Goal: Task Accomplishment & Management: Use online tool/utility

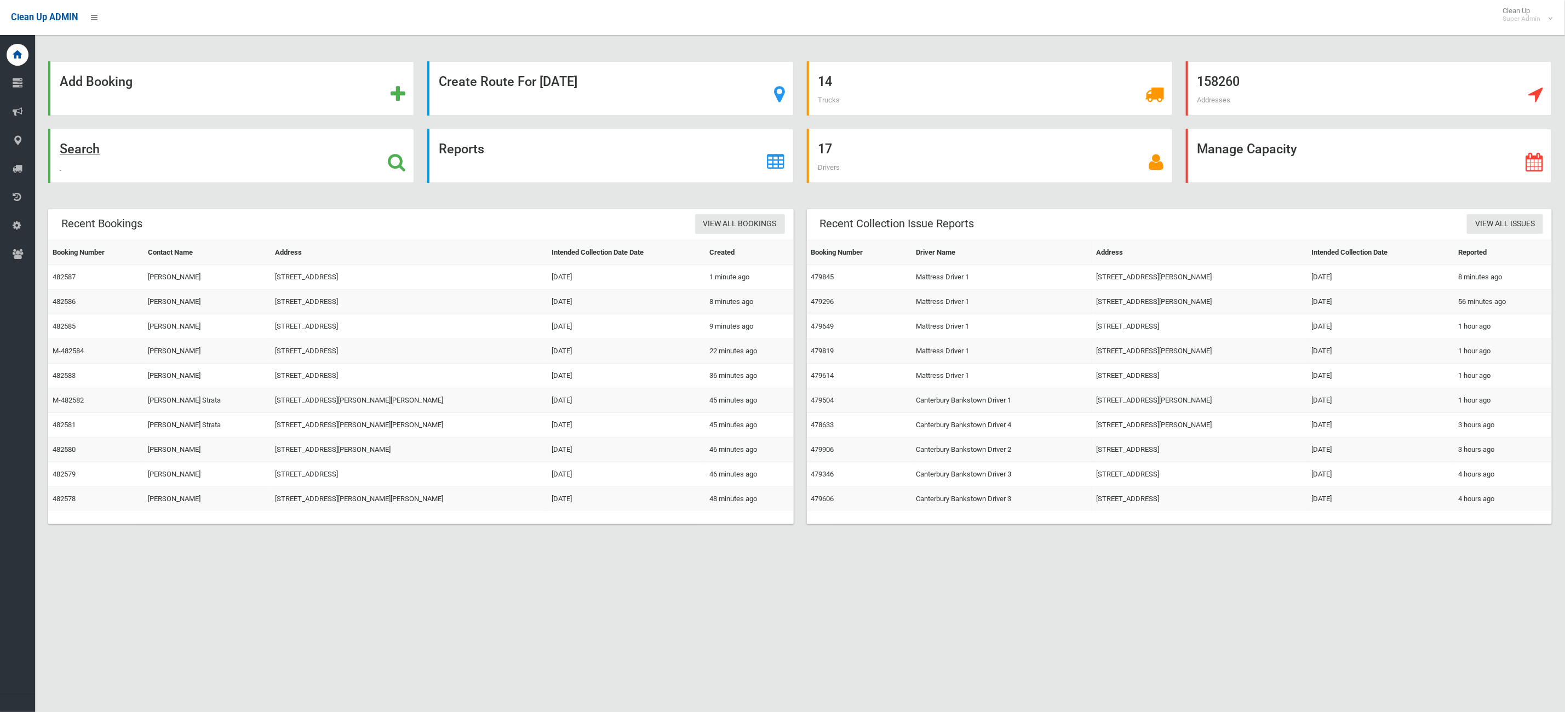
click at [270, 168] on div "Search" at bounding box center [231, 156] width 366 height 54
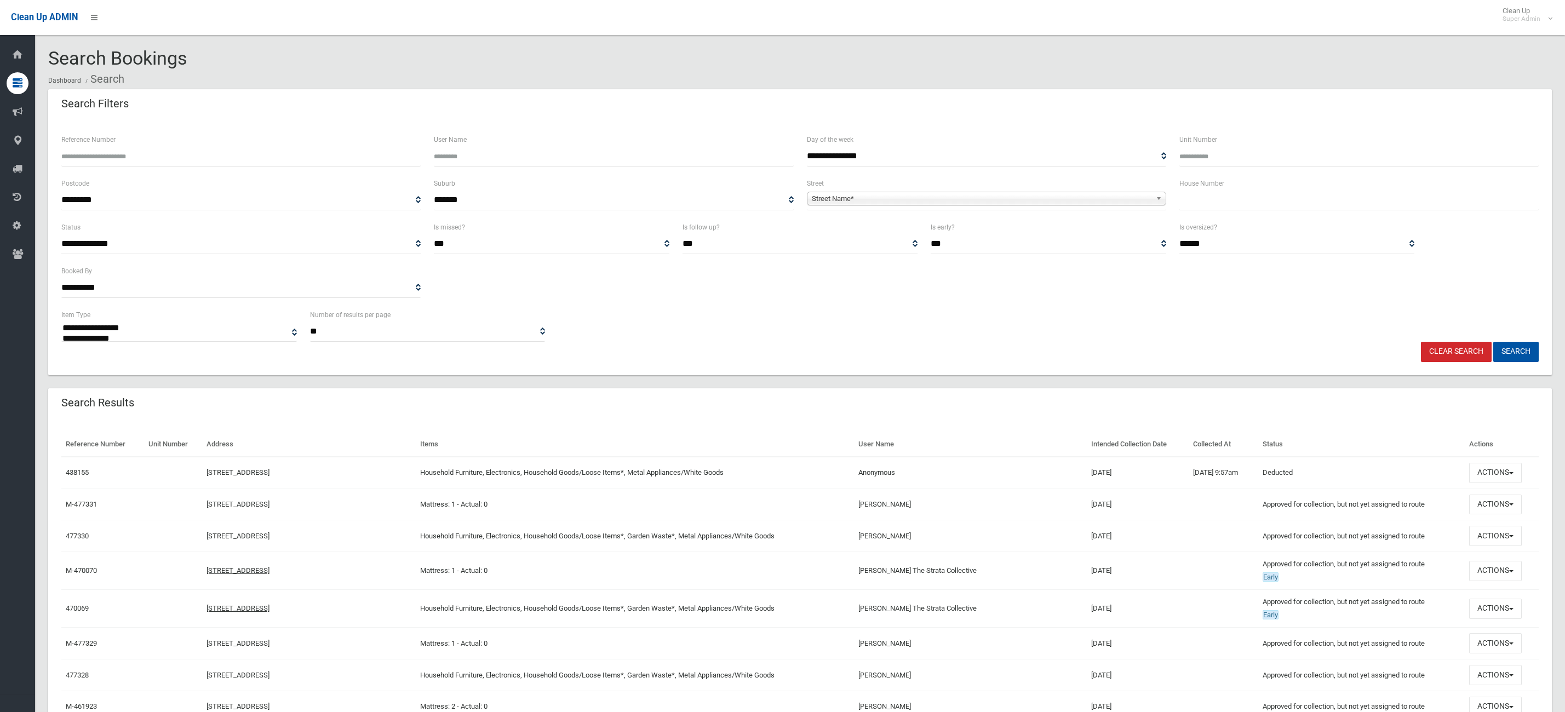
select select
click at [169, 140] on div "Reference Number" at bounding box center [240, 149] width 359 height 33
drag, startPoint x: 169, startPoint y: 143, endPoint x: 168, endPoint y: 153, distance: 10.0
click at [165, 148] on div "Reference Number" at bounding box center [240, 149] width 359 height 33
click at [168, 155] on input "Reference Number" at bounding box center [240, 156] width 359 height 20
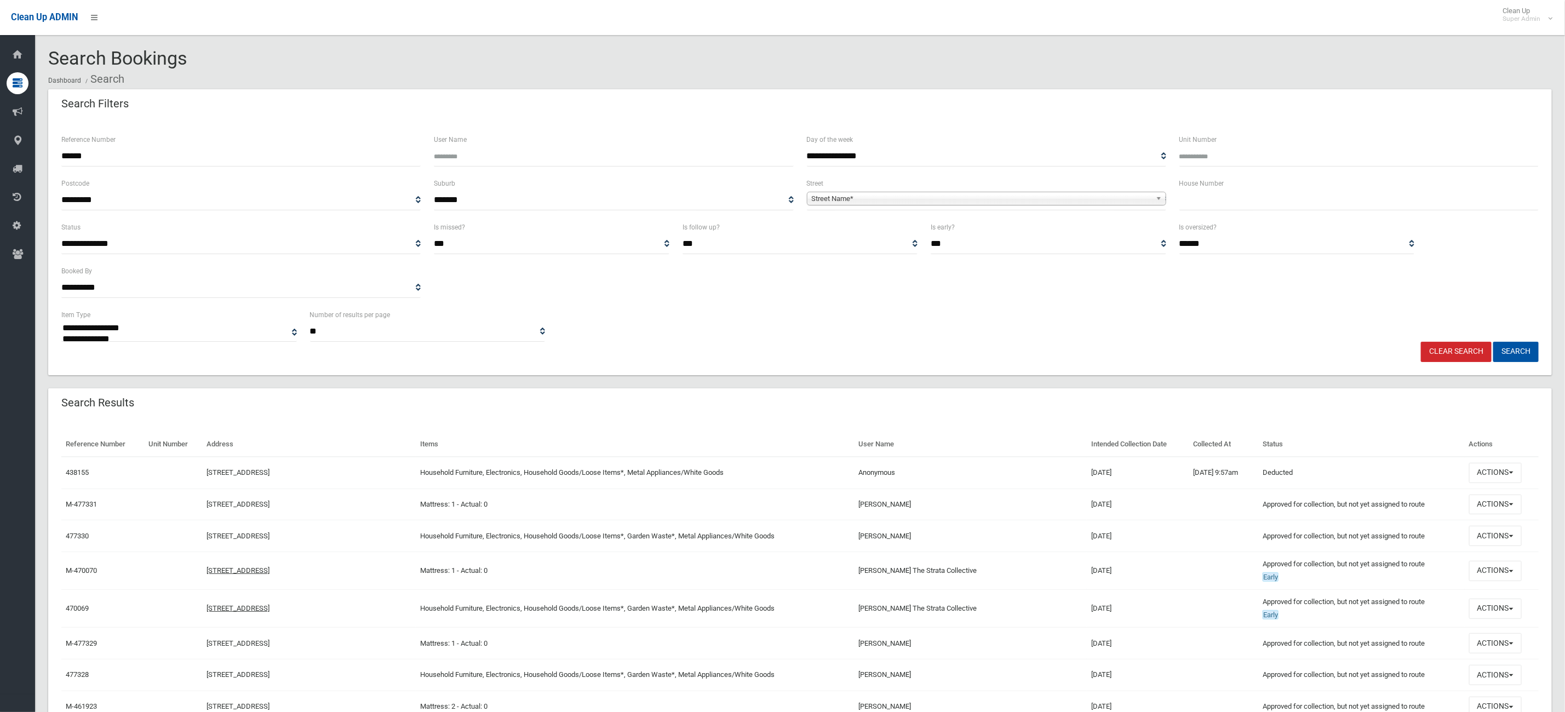
type input "******"
click at [1494, 342] on button "Search" at bounding box center [1516, 352] width 45 height 20
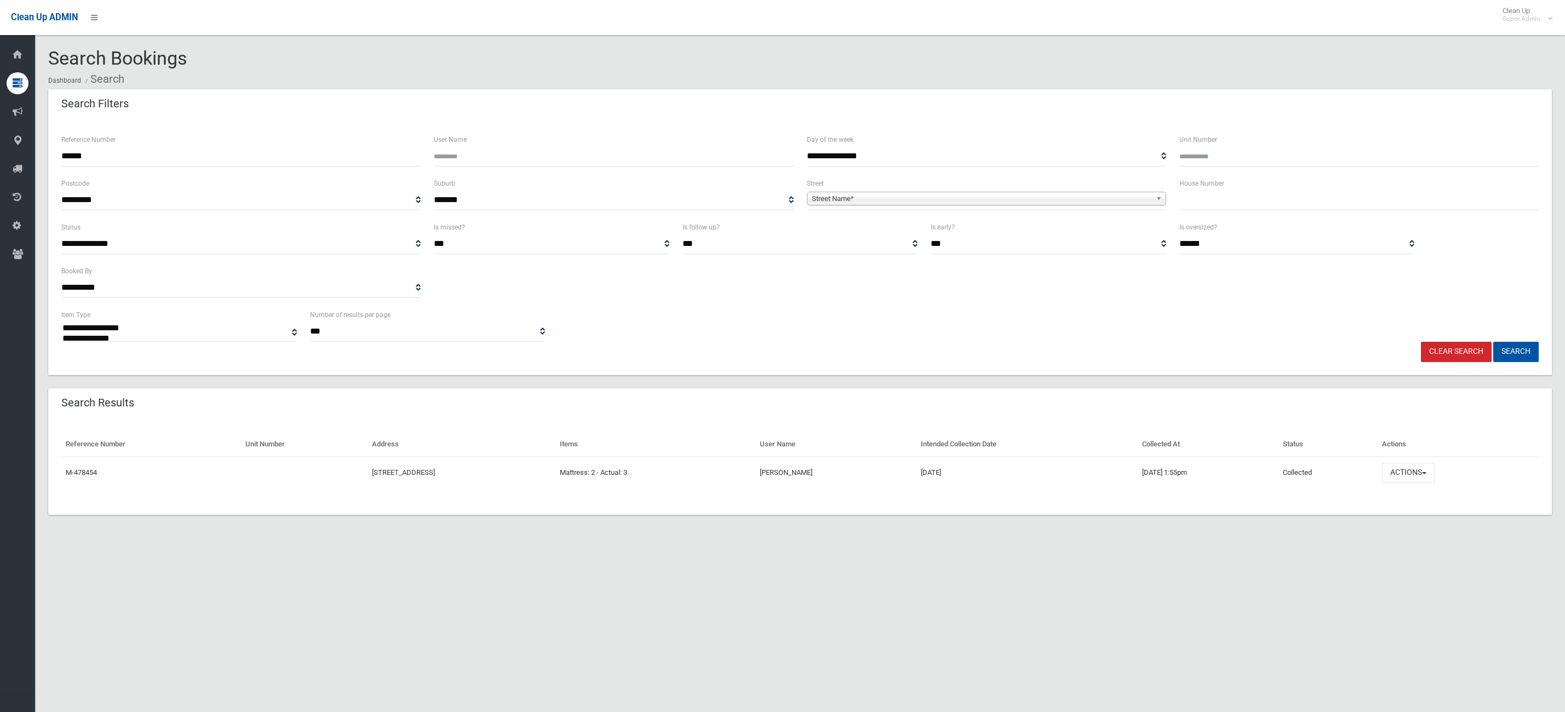
select select
click at [1431, 453] on th "Actions" at bounding box center [1458, 444] width 161 height 25
click at [1414, 476] on button "Actions" at bounding box center [1408, 473] width 53 height 20
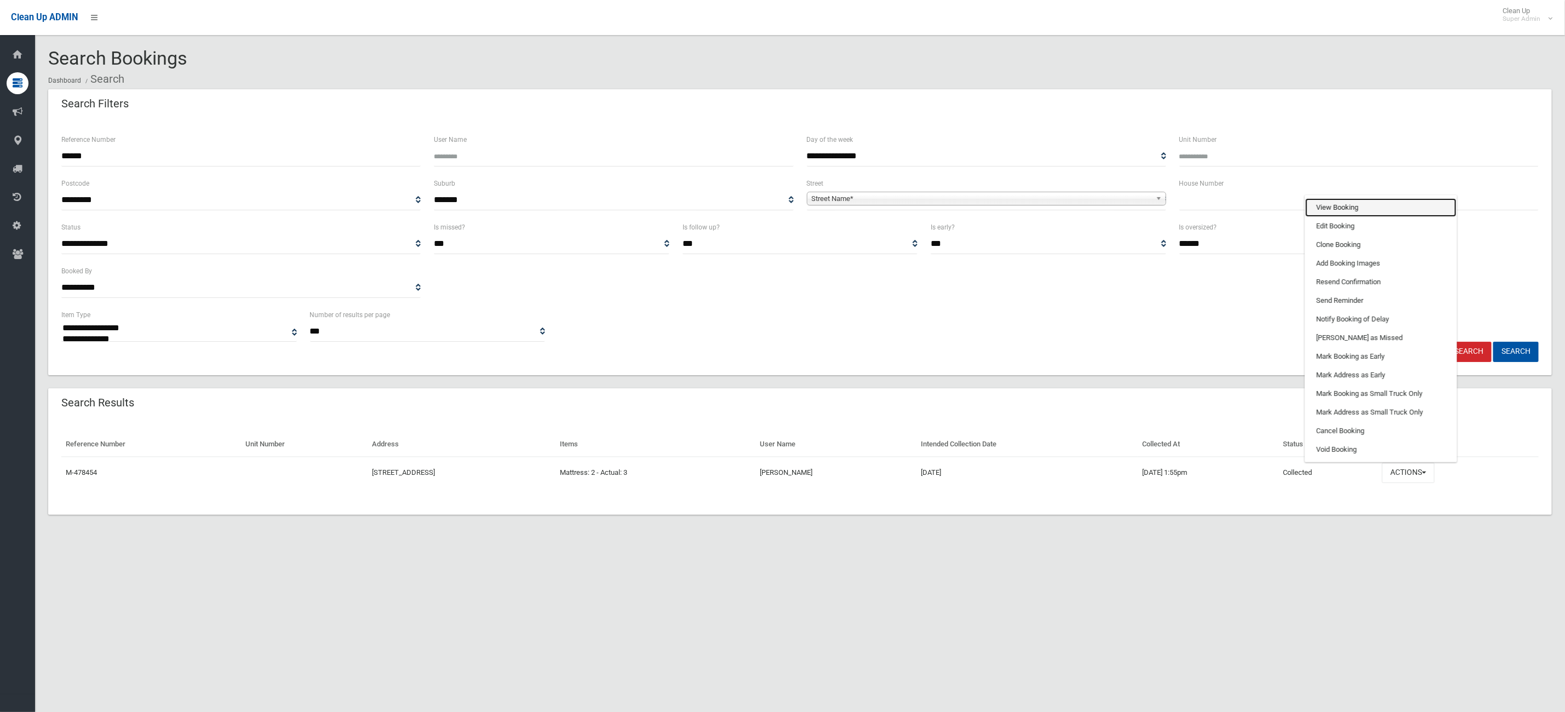
click at [1367, 208] on link "View Booking" at bounding box center [1381, 207] width 151 height 19
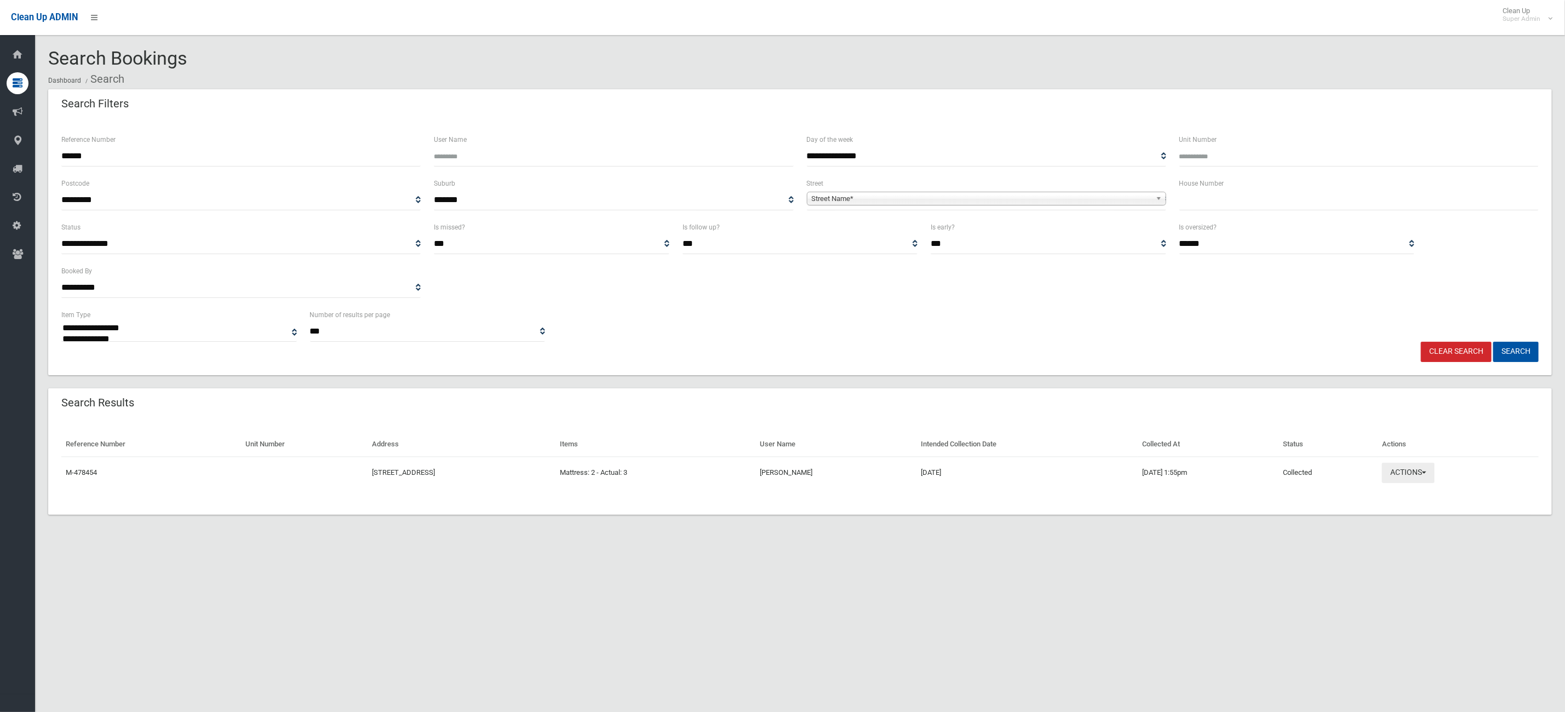
click at [1427, 482] on button "Actions" at bounding box center [1408, 473] width 53 height 20
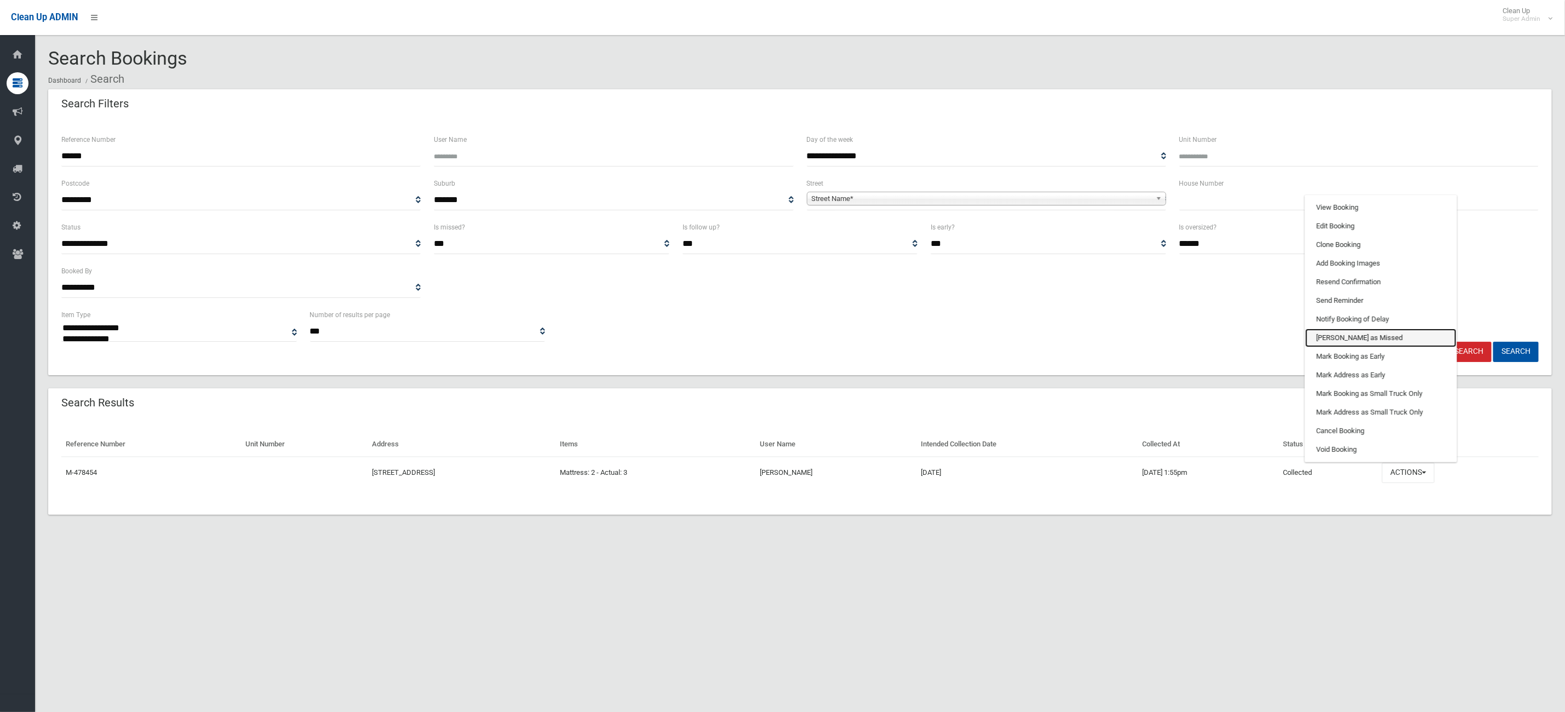
click at [1369, 344] on link "[PERSON_NAME] as Missed" at bounding box center [1381, 338] width 151 height 19
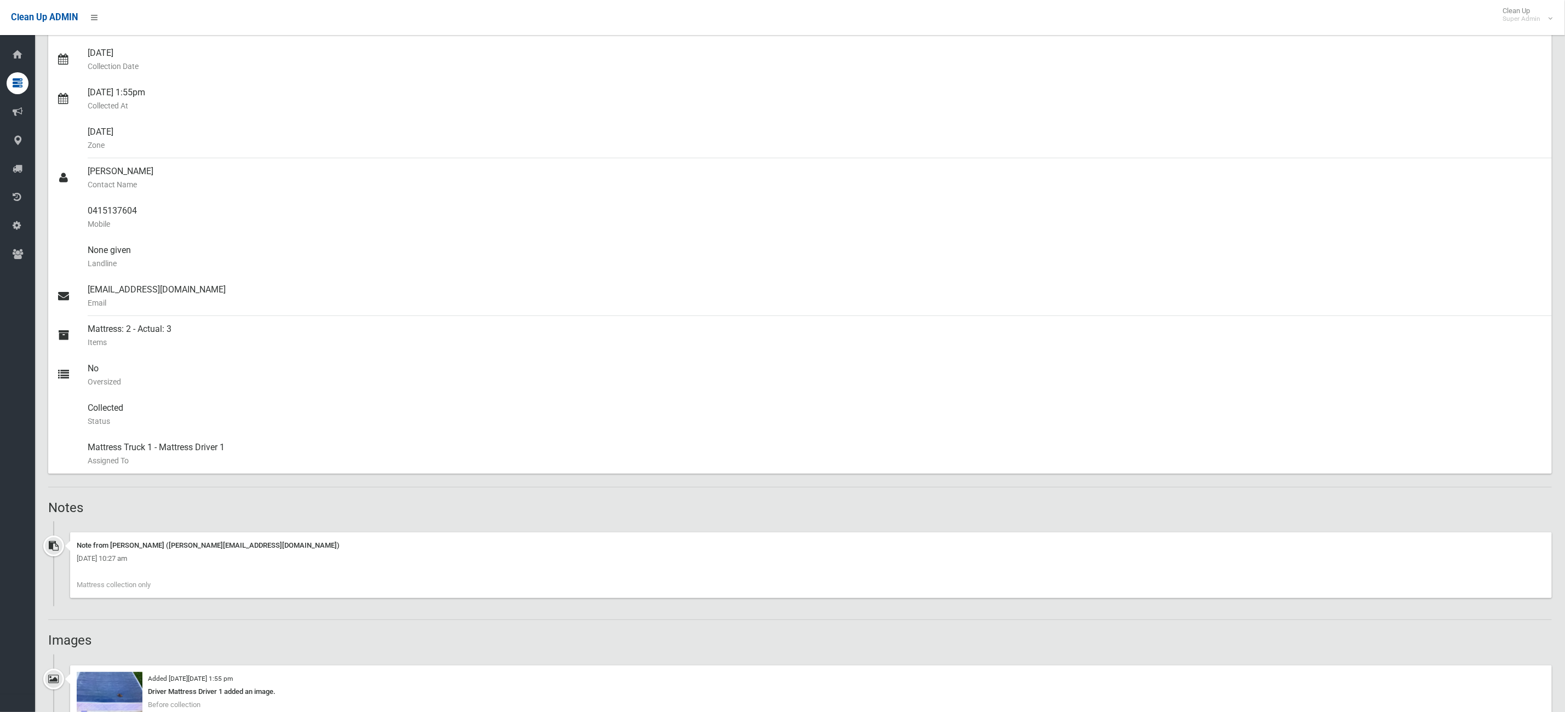
scroll to position [740, 0]
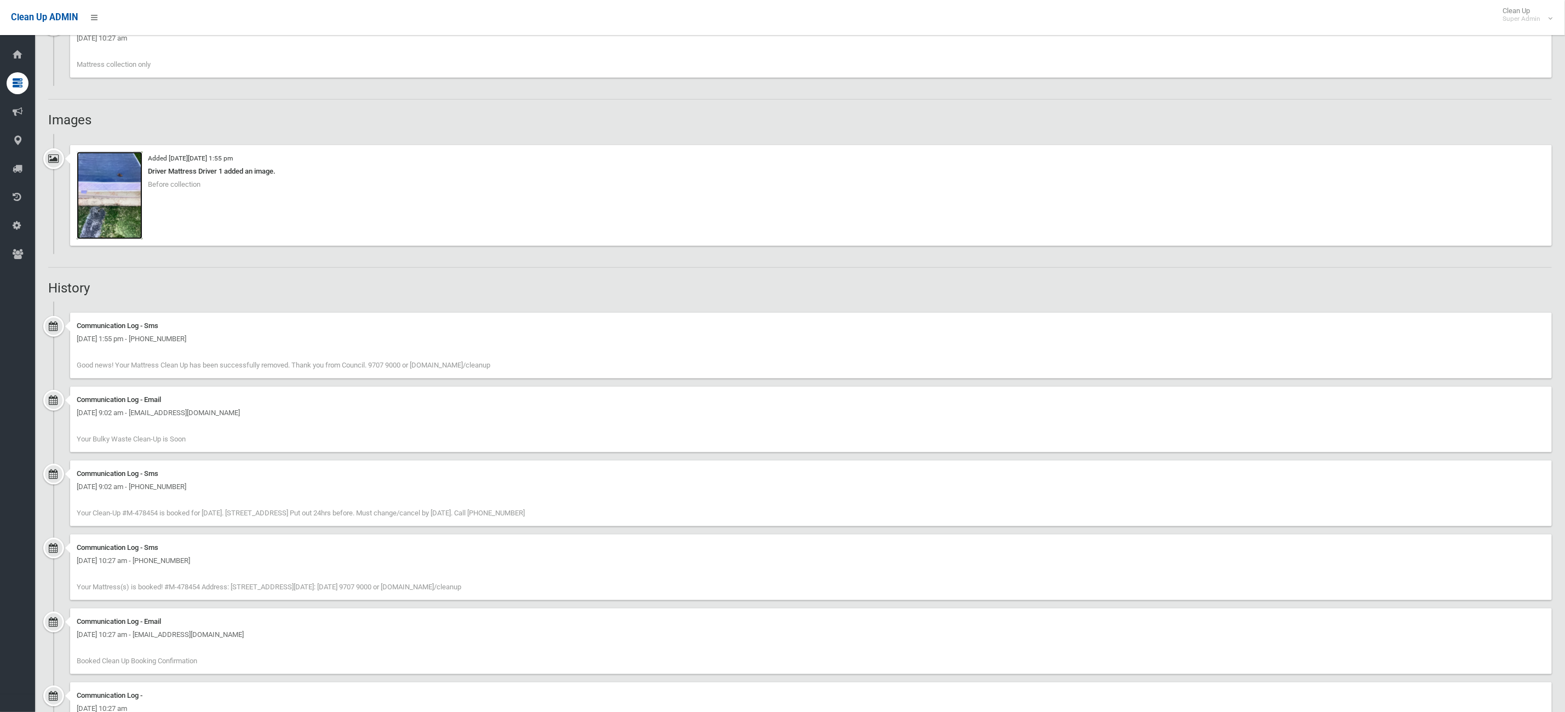
click at [122, 212] on img at bounding box center [110, 196] width 66 height 88
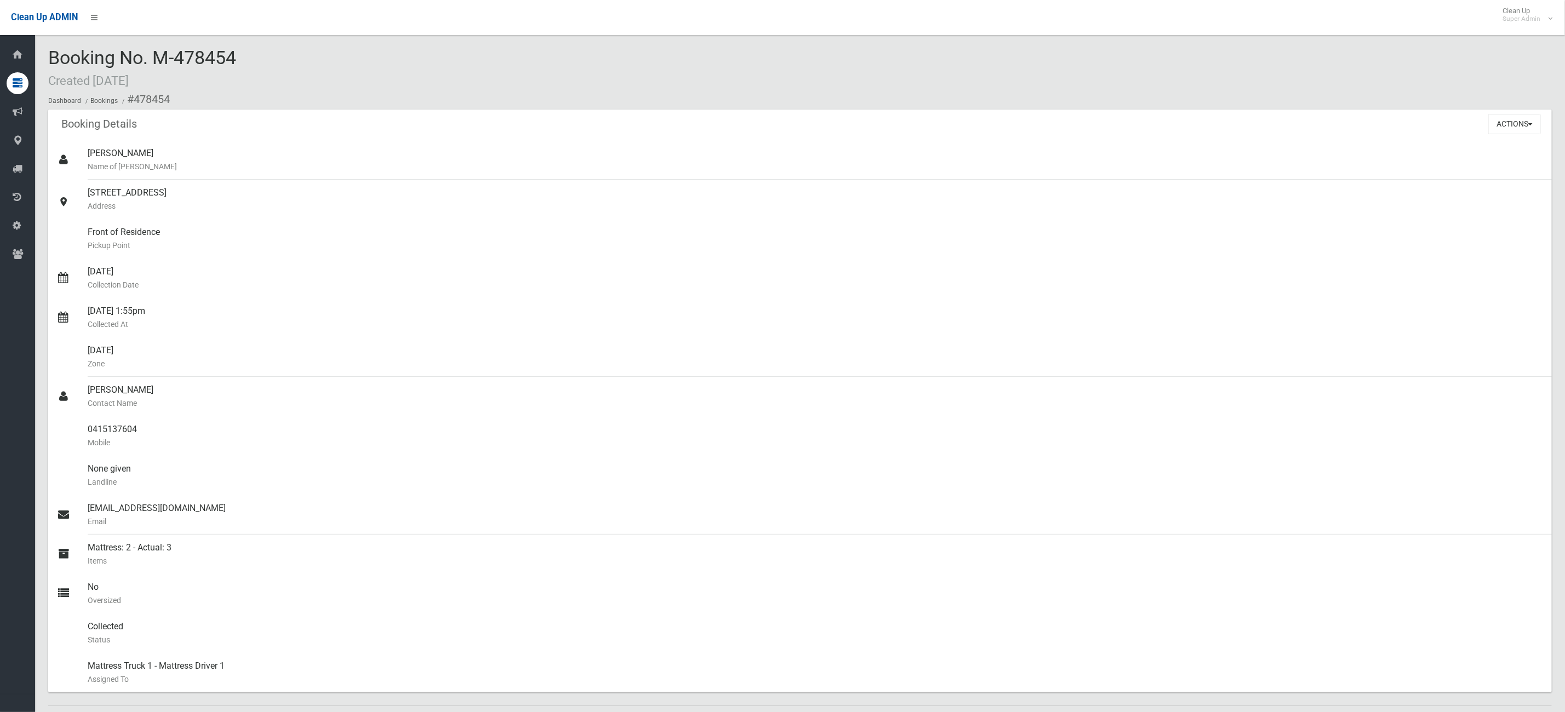
scroll to position [0, 0]
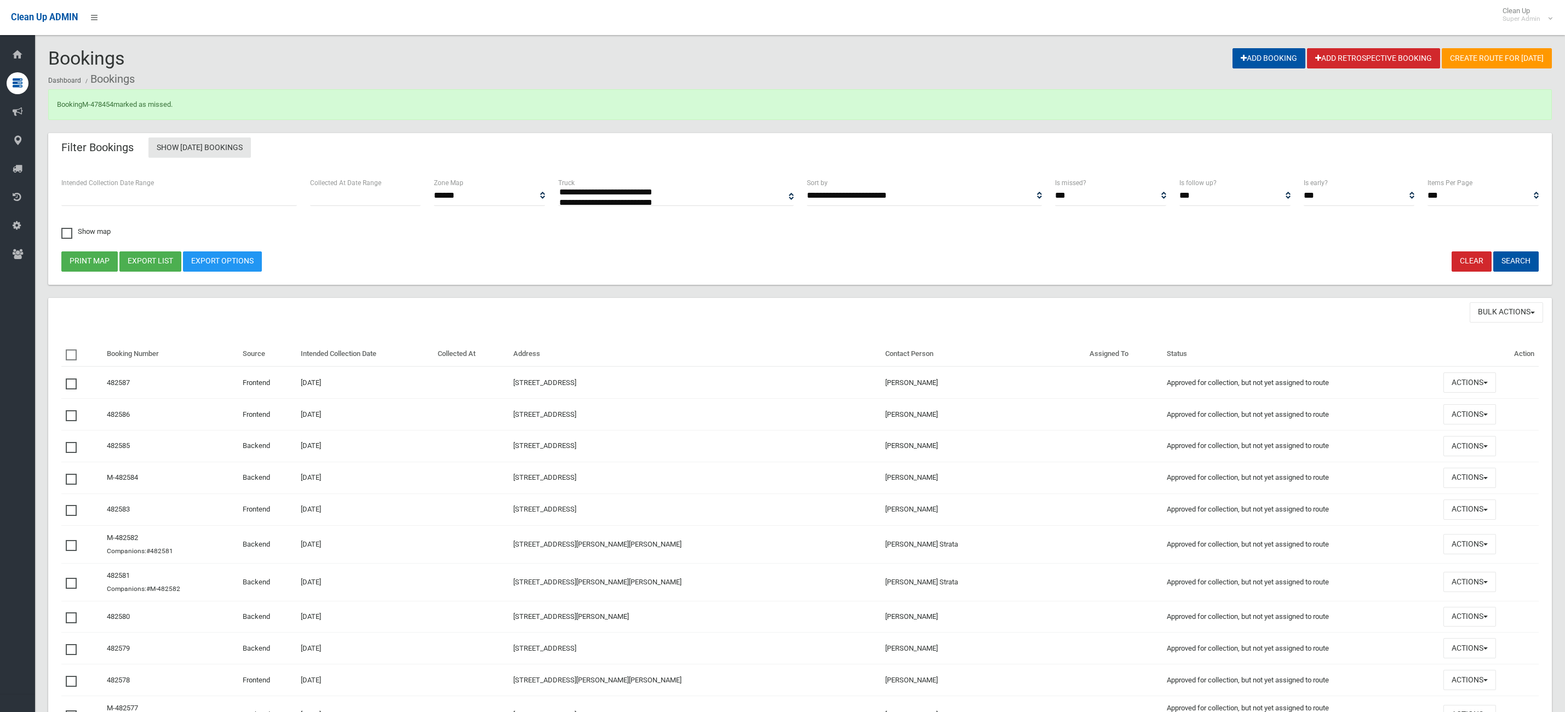
select select
click at [105, 106] on link "M-478454" at bounding box center [97, 104] width 31 height 8
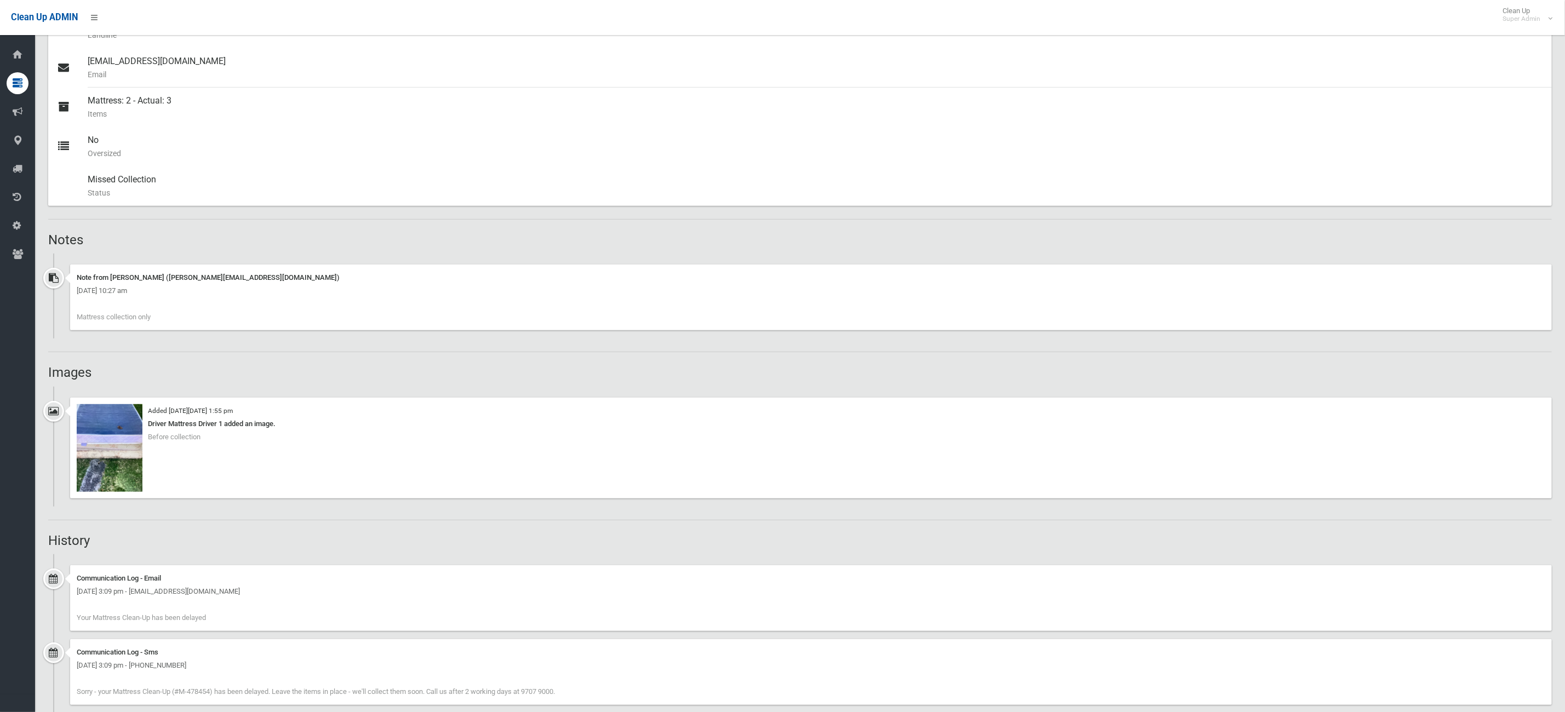
scroll to position [575, 0]
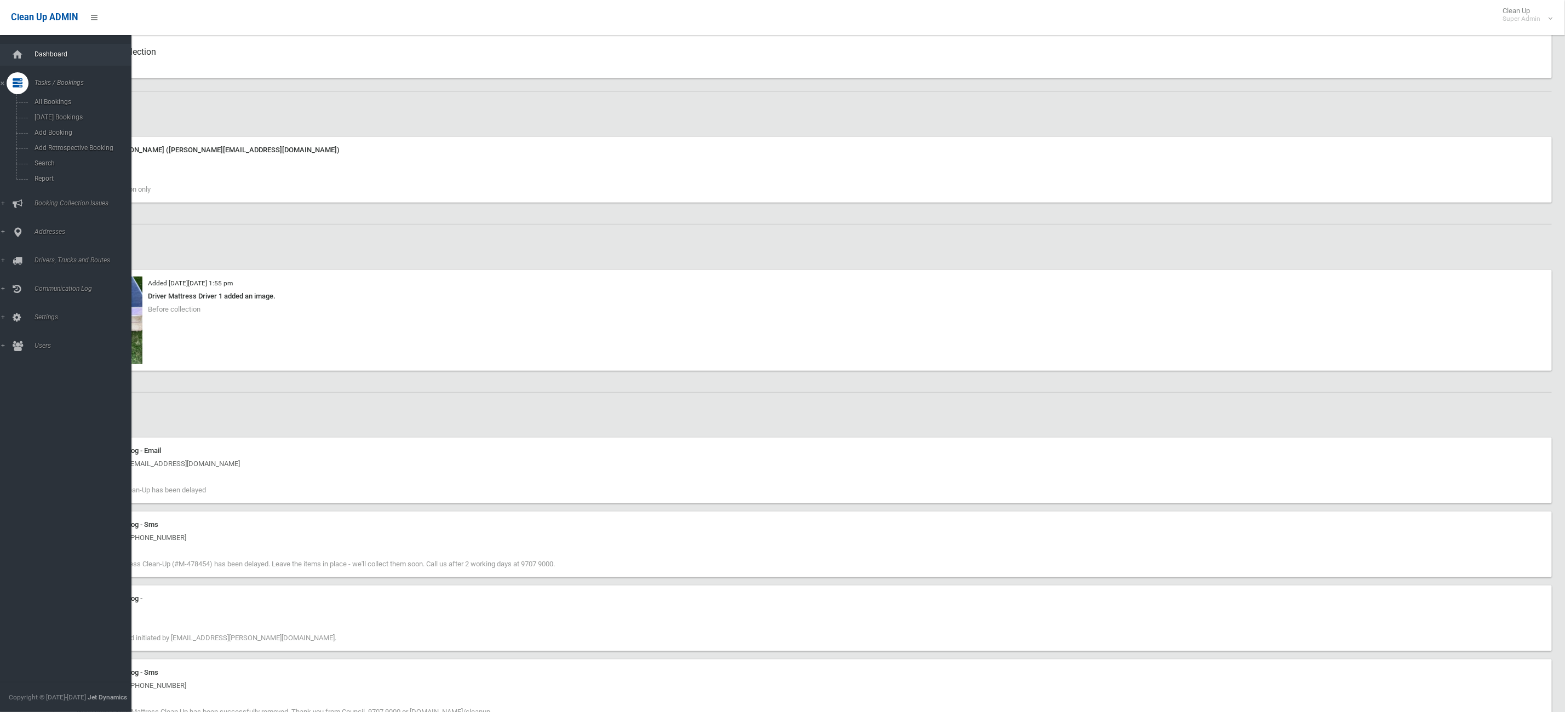
drag, startPoint x: 49, startPoint y: 50, endPoint x: 46, endPoint y: 55, distance: 5.9
click at [48, 52] on span "Dashboard" at bounding box center [87, 54] width 113 height 8
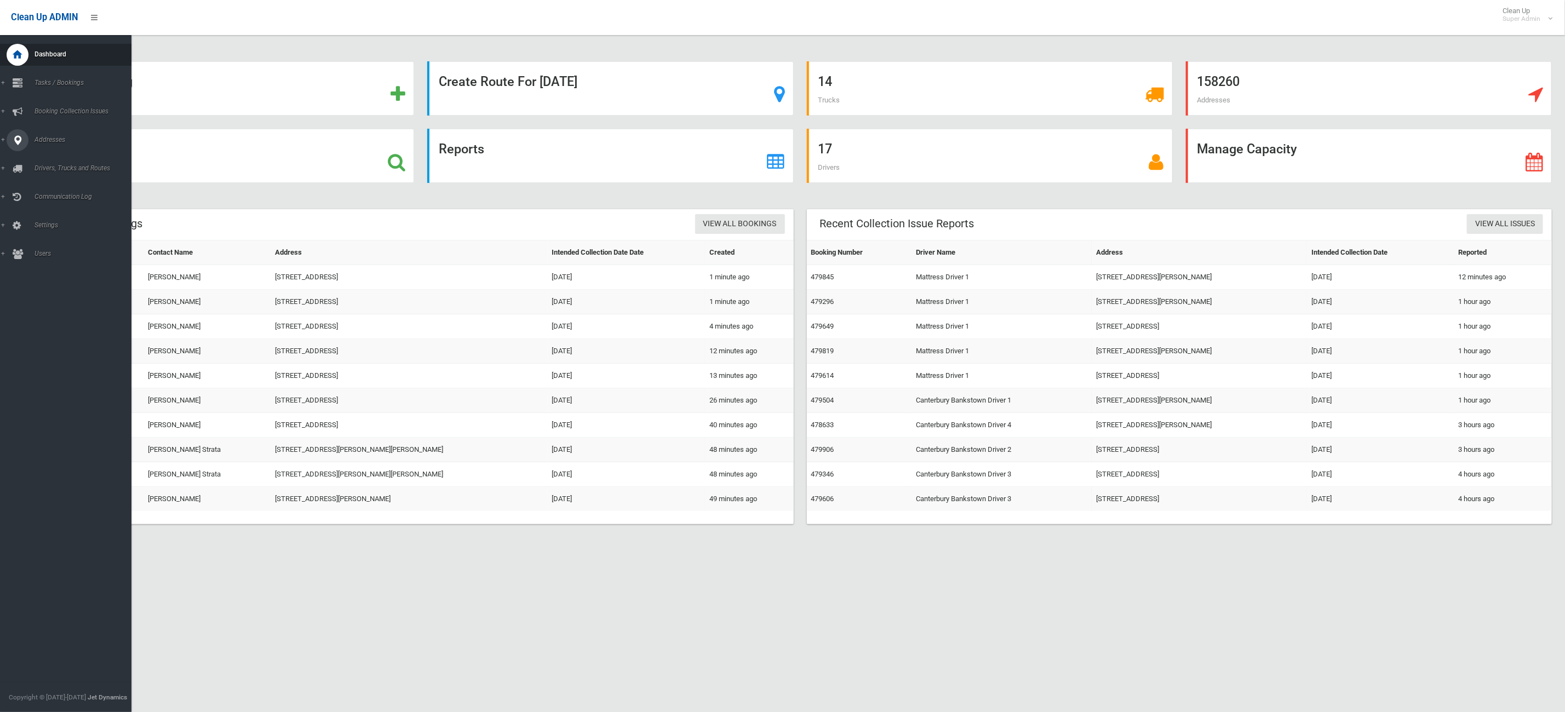
click at [15, 139] on icon at bounding box center [18, 140] width 10 height 22
click at [63, 165] on link "All Addresses" at bounding box center [72, 158] width 144 height 15
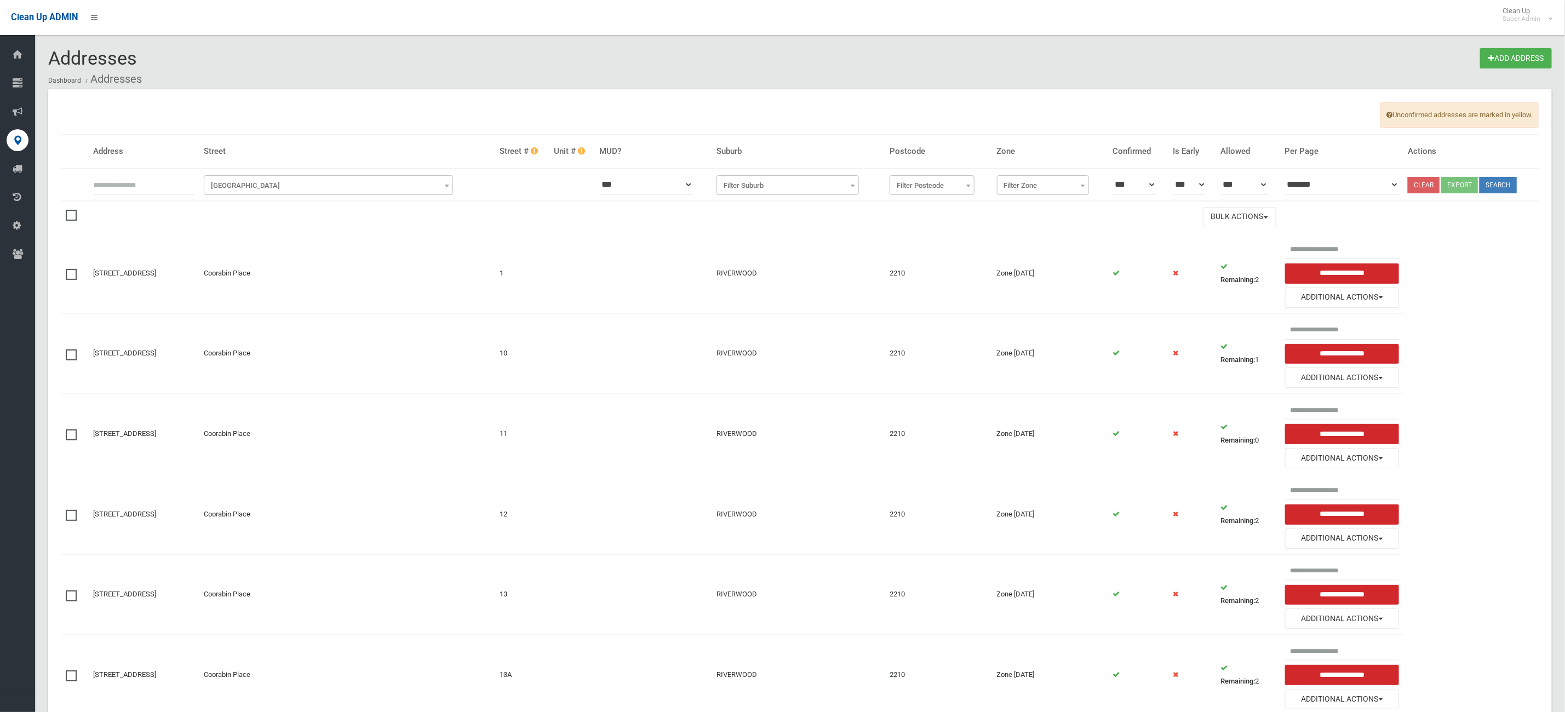
click at [190, 184] on input "text" at bounding box center [144, 185] width 102 height 20
click at [273, 185] on span "Filter Street" at bounding box center [329, 185] width 244 height 15
drag, startPoint x: 196, startPoint y: 176, endPoint x: -54, endPoint y: 165, distance: 250.1
click at [0, 165] on html "Clean Up ADMIN Clean Up Super Admin Logout Addresses Add Address Dashboard Addr…" at bounding box center [782, 356] width 1565 height 712
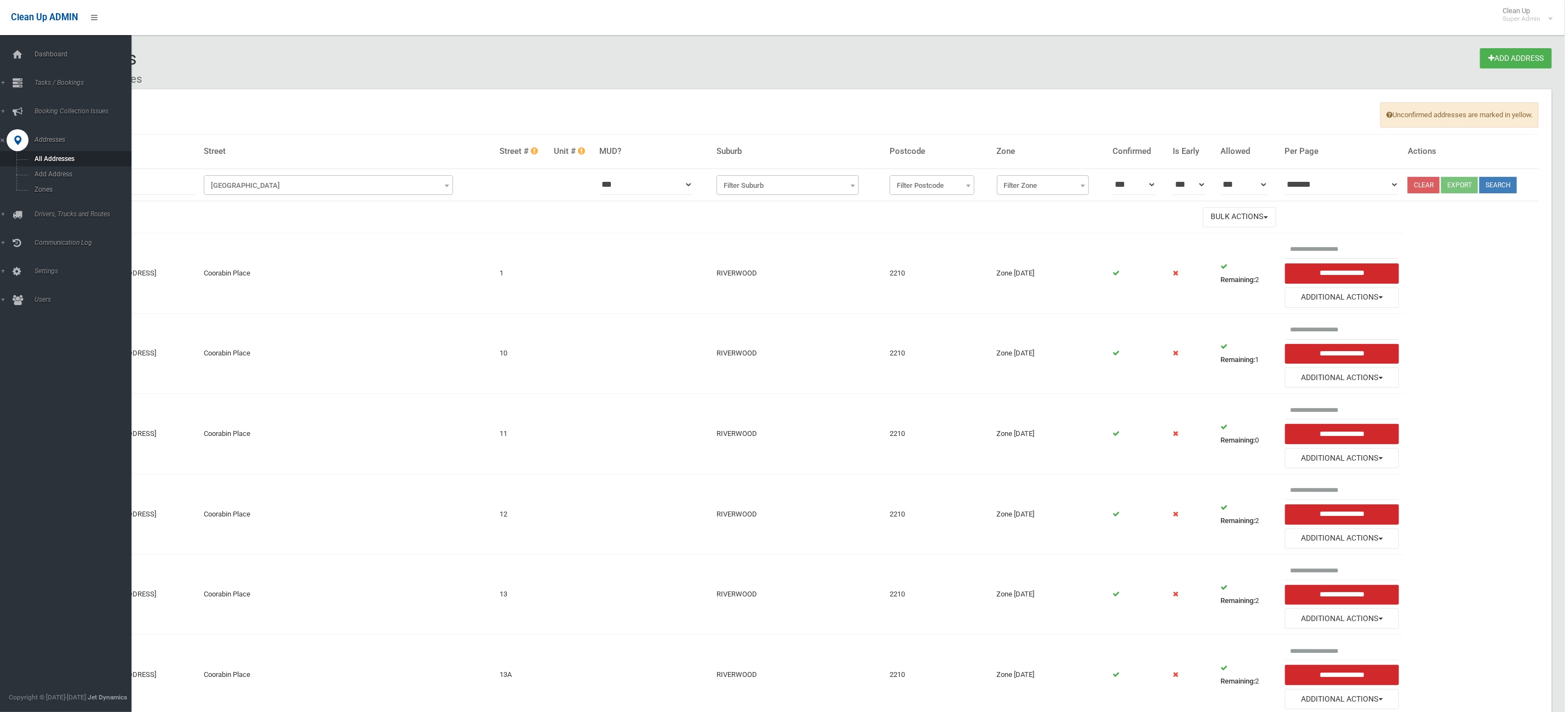
type input "*"
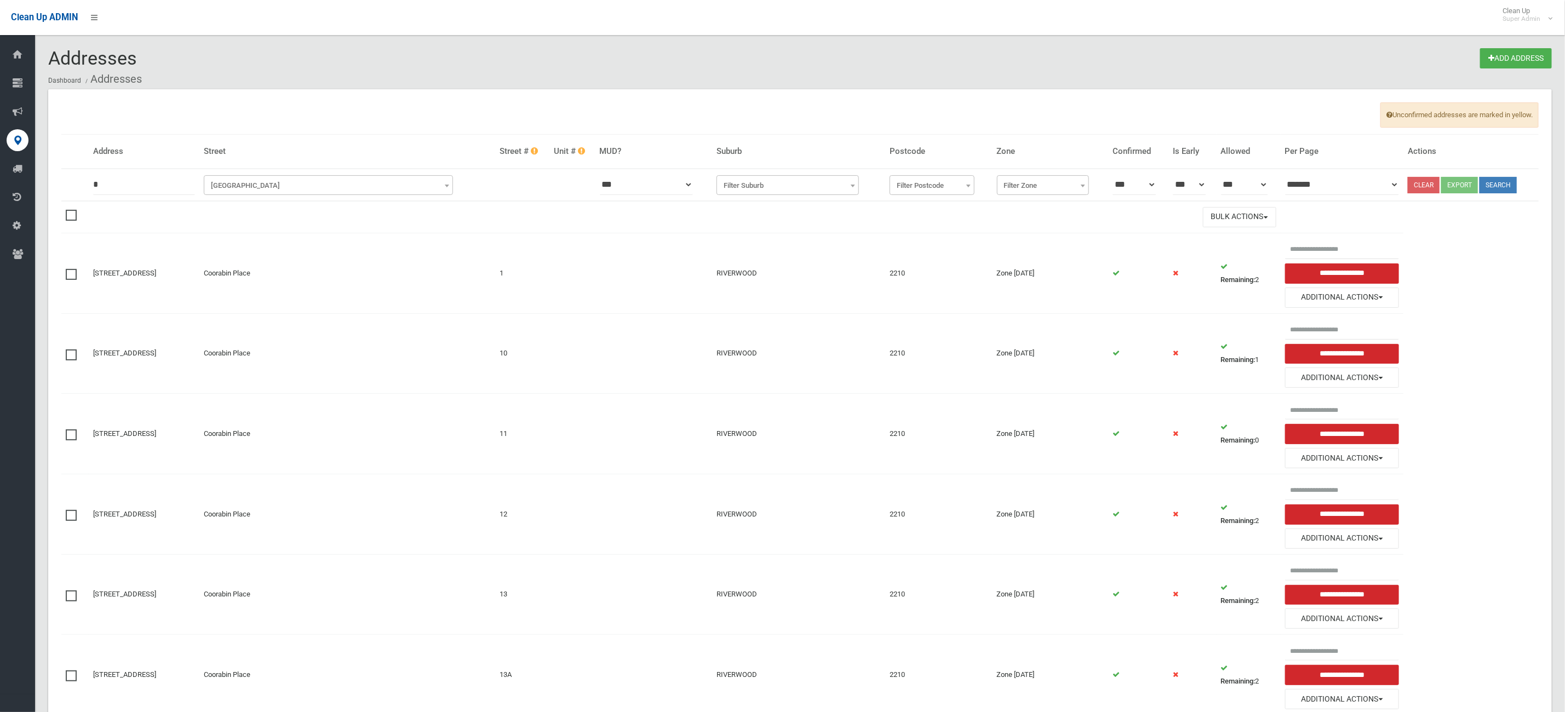
drag, startPoint x: 313, startPoint y: 163, endPoint x: 294, endPoint y: 181, distance: 26.0
click at [312, 165] on th "Street" at bounding box center [347, 152] width 296 height 34
click at [290, 185] on span "Filter Street" at bounding box center [329, 185] width 244 height 15
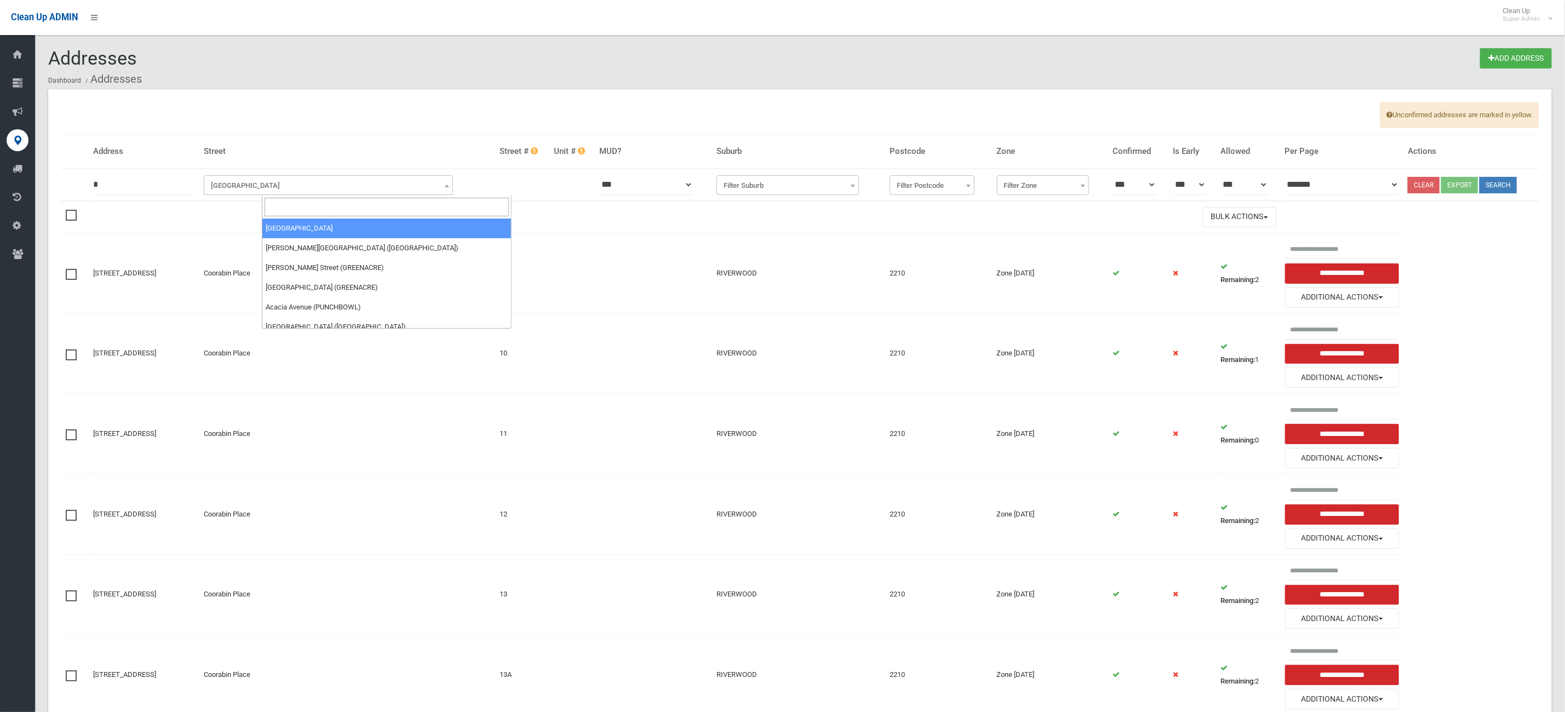
click at [279, 208] on input "search" at bounding box center [387, 207] width 244 height 19
type input "****"
select select "****"
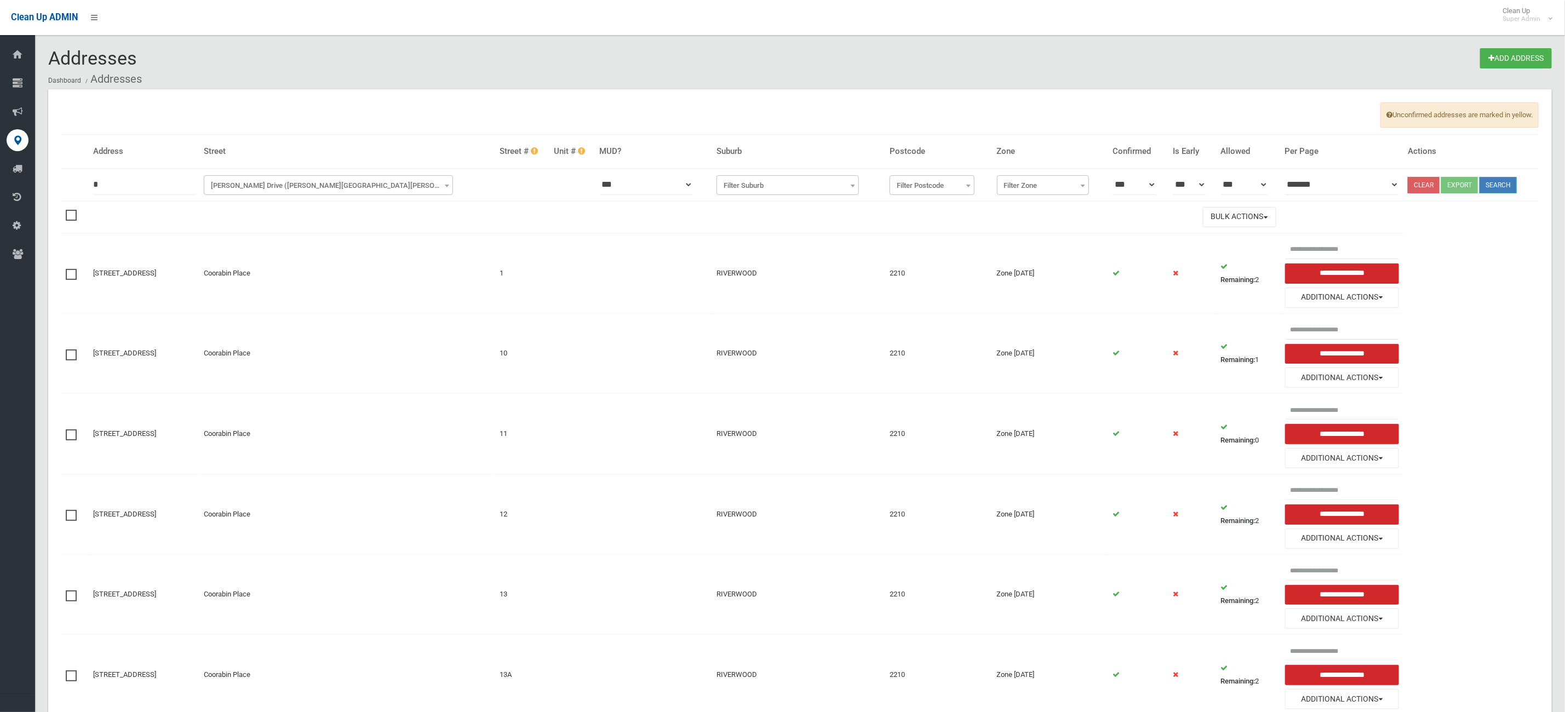
click at [1502, 187] on button "Search" at bounding box center [1498, 185] width 37 height 16
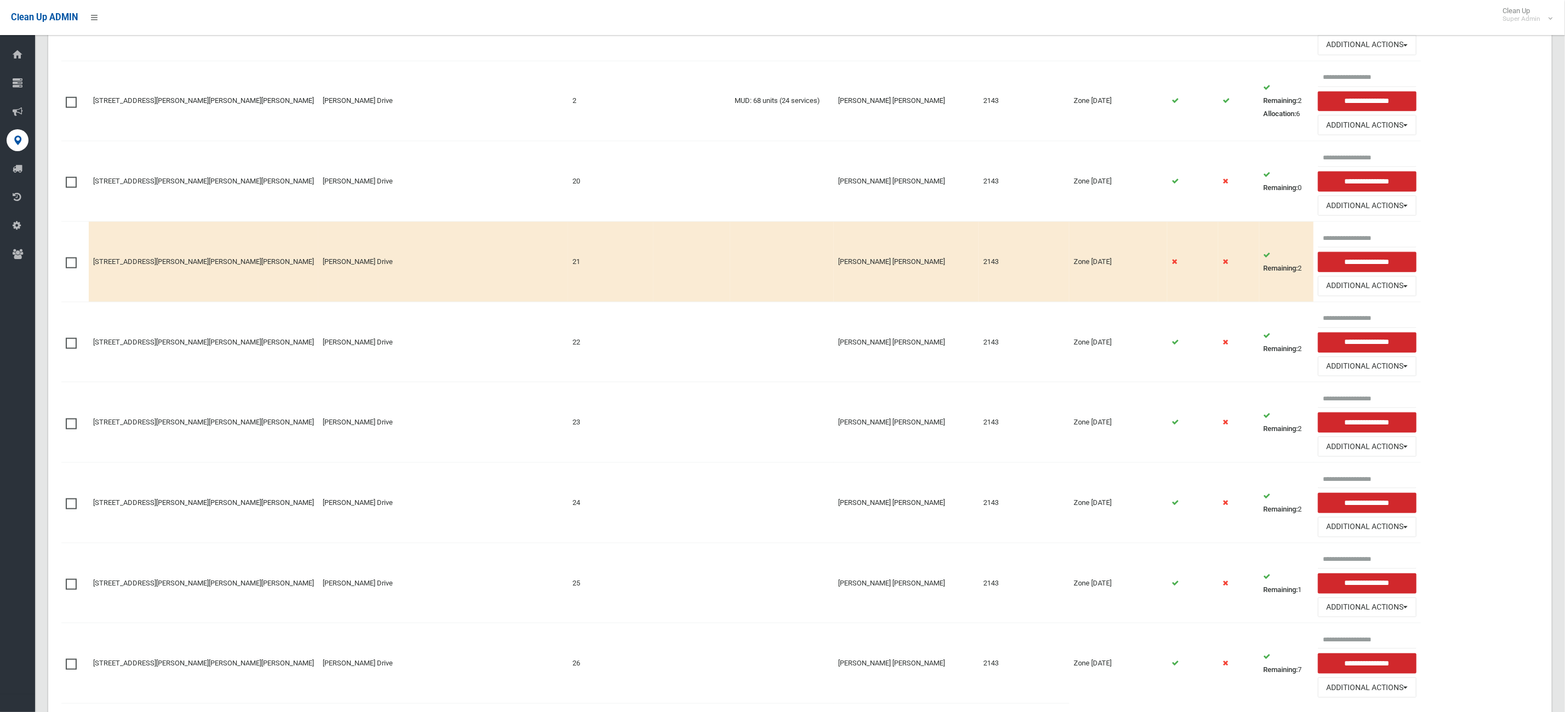
scroll to position [658, 0]
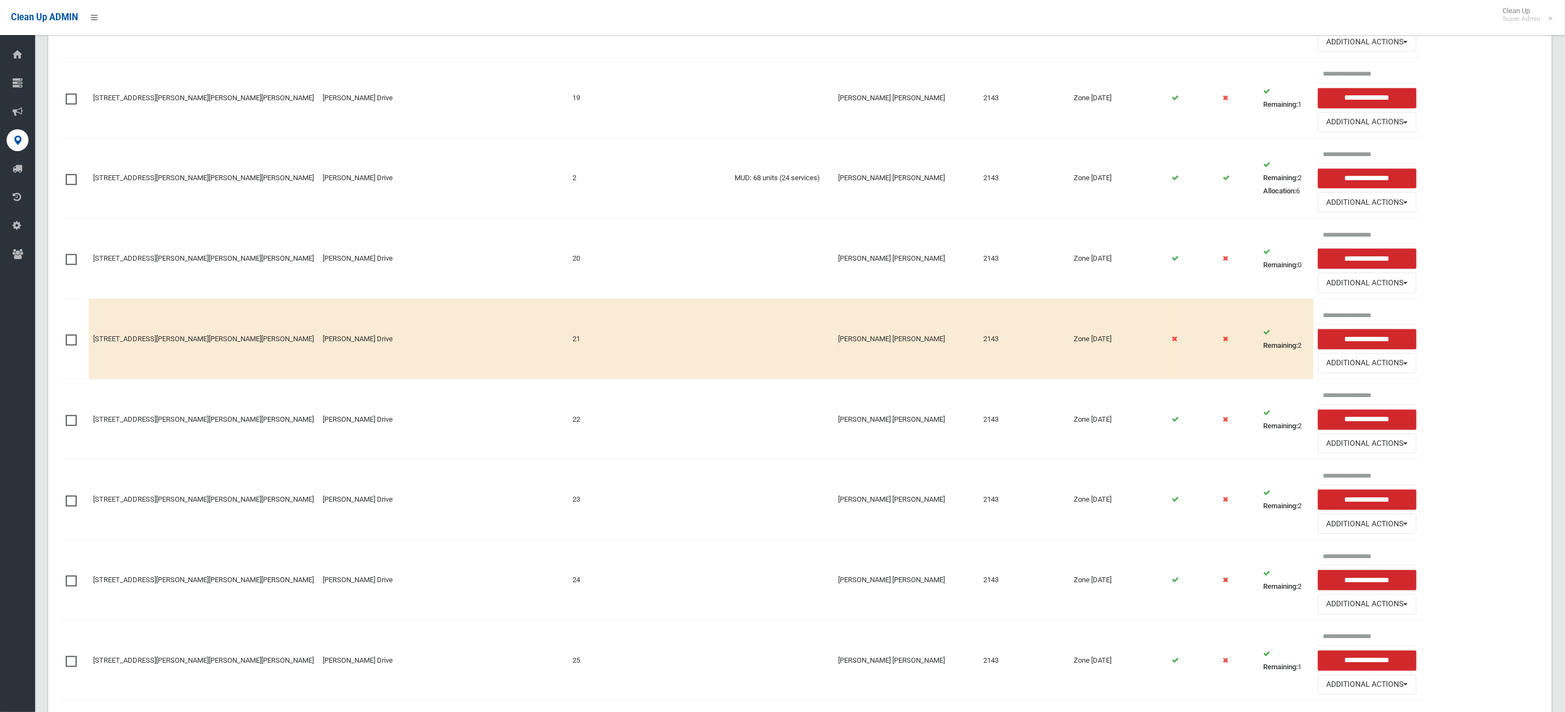
click at [735, 197] on td "MUD: 68 units (24 services)" at bounding box center [782, 178] width 104 height 81
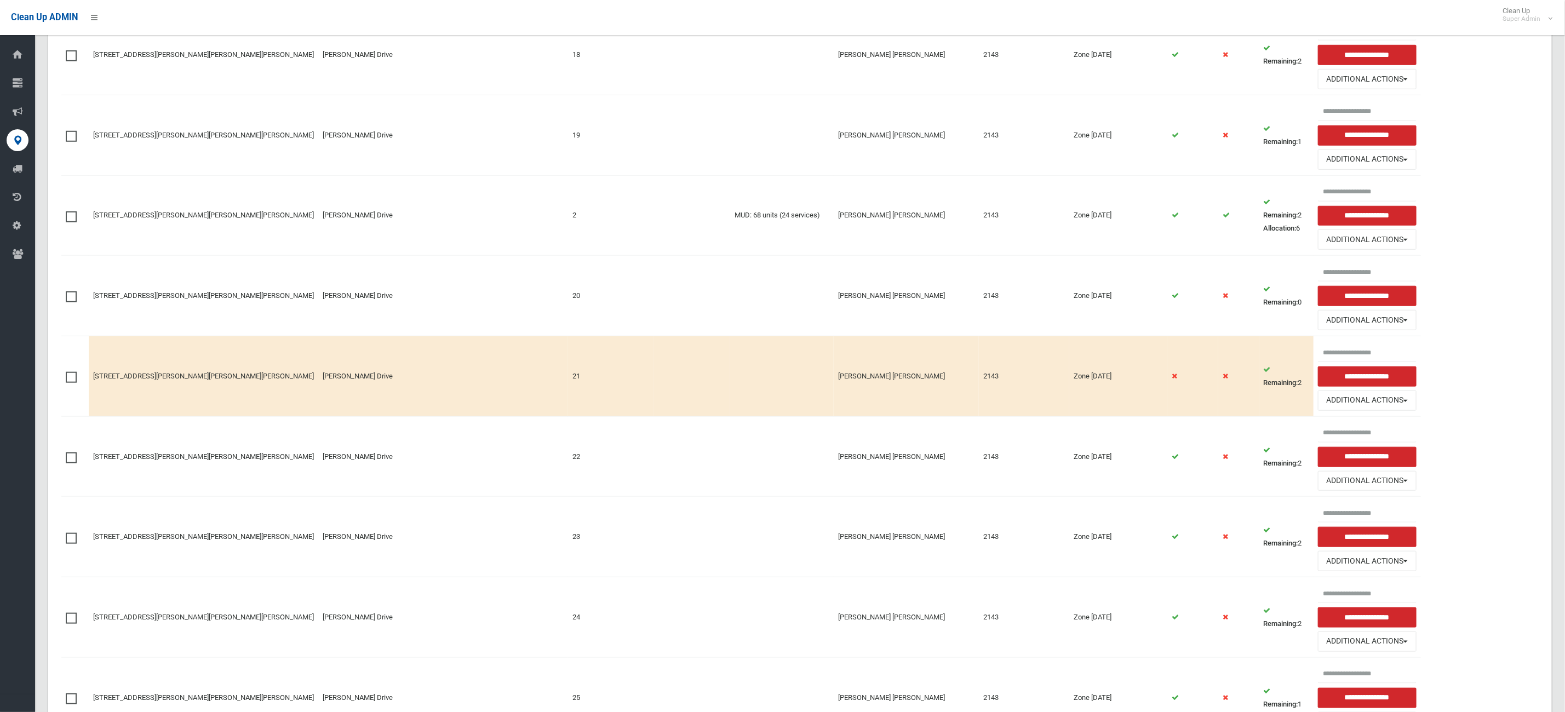
scroll to position [367, 0]
